Goal: Task Accomplishment & Management: Use online tool/utility

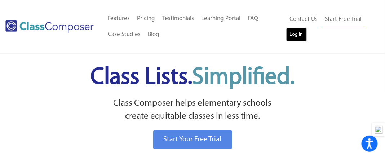
click at [298, 36] on link "Log In" at bounding box center [296, 34] width 21 height 14
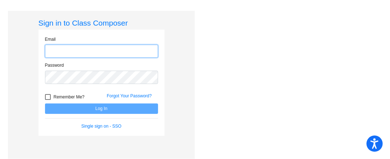
type input "abodkins@aspenk12.net"
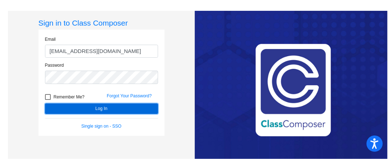
click at [106, 109] on button "Log In" at bounding box center [101, 108] width 113 height 10
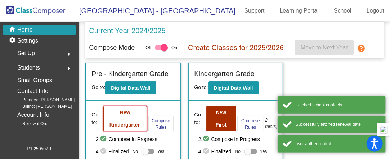
click at [136, 120] on button "New Kindergarten" at bounding box center [125, 118] width 44 height 25
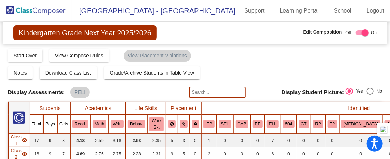
click at [250, 61] on div "Compose Start Over Submit Classes Compose has been submitted Check for Incomple…" at bounding box center [195, 55] width 375 height 14
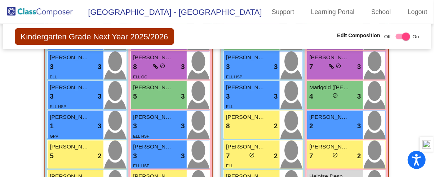
scroll to position [274, 0]
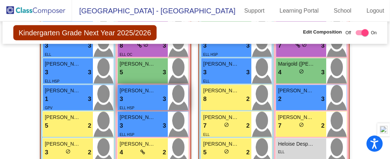
click at [134, 98] on div "3 lock do_not_disturb_alt 3" at bounding box center [143, 98] width 46 height 9
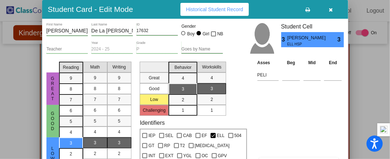
click at [273, 105] on div "Asses Beg Mid End PELI Notes" at bounding box center [300, 114] width 88 height 111
click at [257, 112] on div "Asses Beg Mid End PELI Notes" at bounding box center [300, 114] width 88 height 111
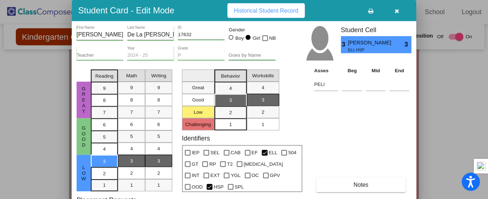
scroll to position [275, 0]
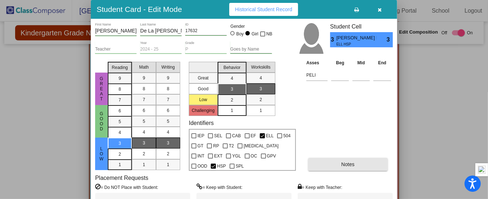
click at [353, 159] on button "Notes" at bounding box center [347, 163] width 79 height 13
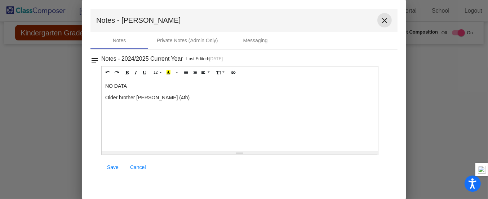
click at [385, 20] on mat-icon "close" at bounding box center [384, 20] width 9 height 9
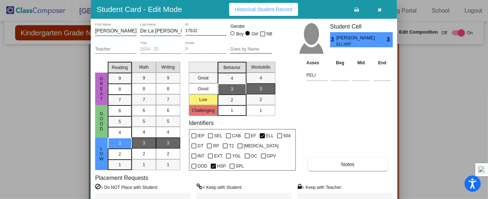
click at [379, 8] on icon "button" at bounding box center [380, 9] width 4 height 5
